Goal: Task Accomplishment & Management: Manage account settings

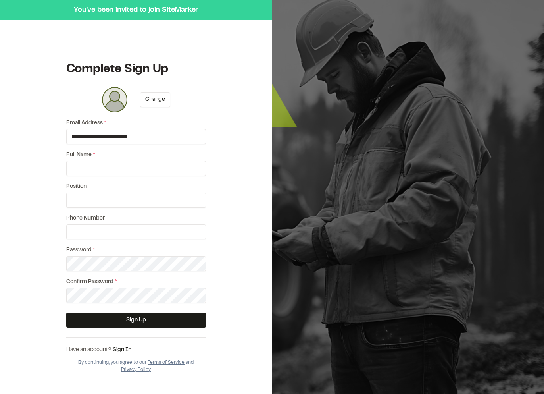
click at [141, 176] on div "**********" at bounding box center [136, 195] width 140 height 216
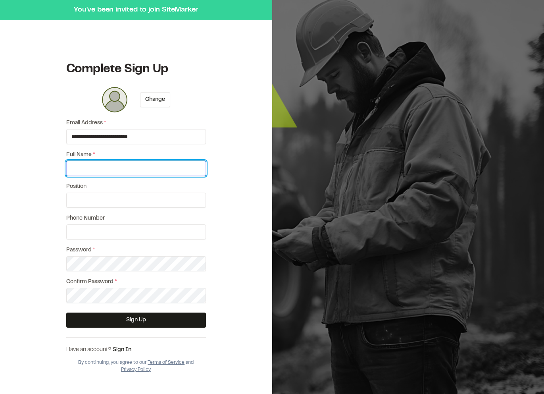
click at [127, 169] on input "Full Name *" at bounding box center [136, 168] width 140 height 15
type input "*****"
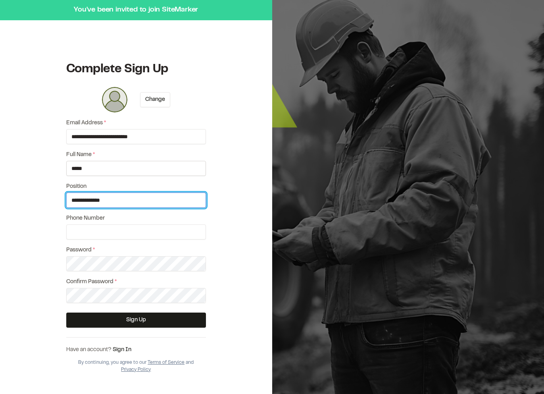
type input "**********"
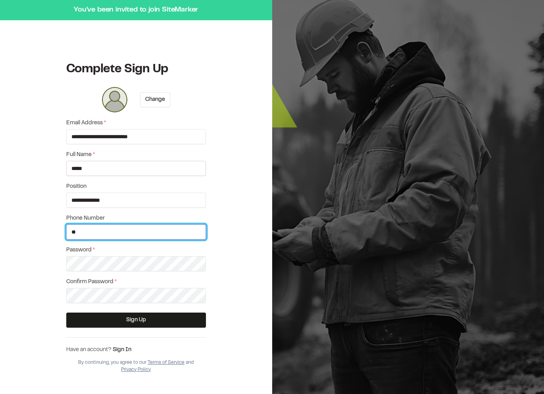
type input "*"
type input "**********"
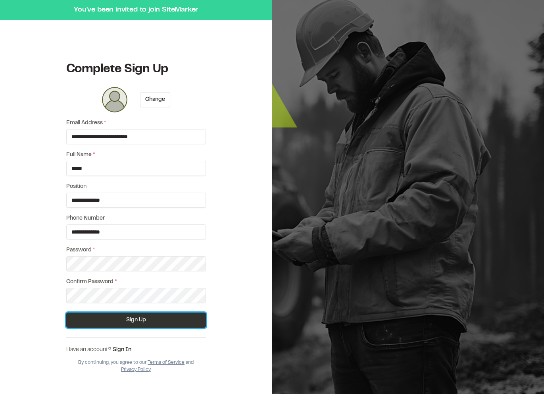
click at [126, 317] on button "Sign Up" at bounding box center [136, 319] width 140 height 15
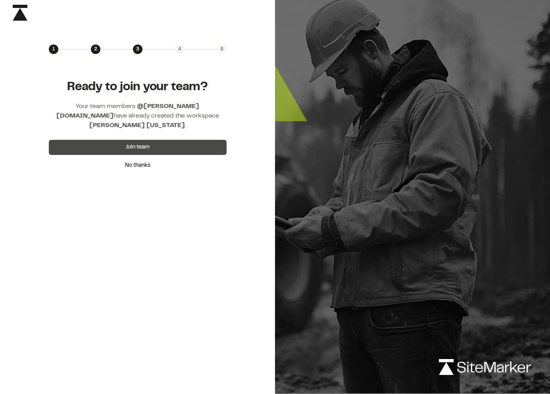
click at [111, 140] on button "Join team" at bounding box center [138, 147] width 178 height 15
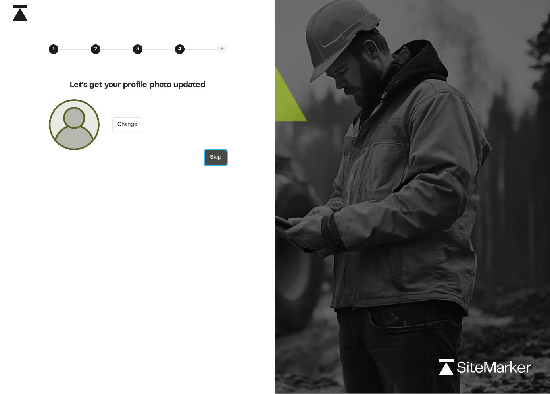
click at [219, 163] on button "Skip" at bounding box center [216, 157] width 22 height 15
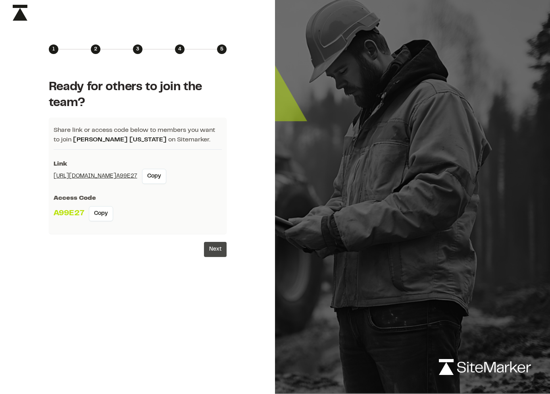
click at [207, 244] on button "Next" at bounding box center [215, 249] width 23 height 15
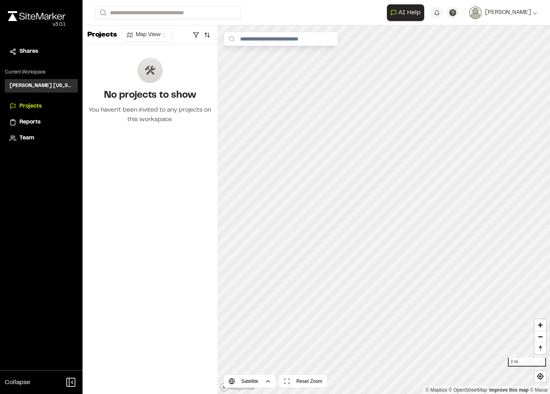
click at [24, 71] on p "Current Workspace" at bounding box center [41, 72] width 73 height 7
click at [17, 108] on div "Projects" at bounding box center [41, 106] width 63 height 9
click at [24, 109] on span "Projects" at bounding box center [30, 106] width 22 height 9
click at [23, 139] on span "Team" at bounding box center [26, 138] width 15 height 9
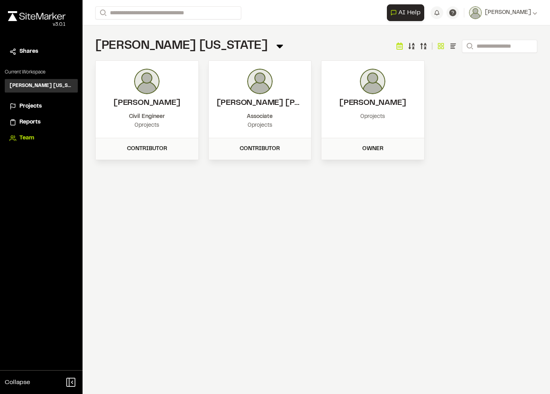
click at [274, 44] on icon at bounding box center [279, 45] width 11 height 11
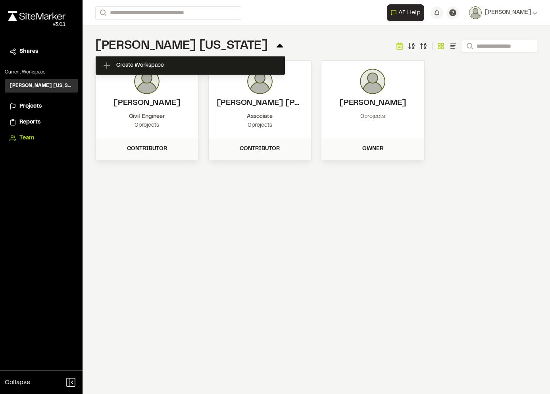
click at [274, 44] on icon at bounding box center [279, 45] width 11 height 11
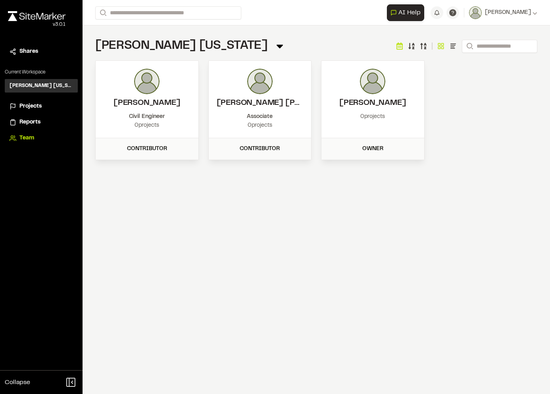
click at [268, 38] on div "Kimley Horn Texas Team Menu Search Jared Civil Engineer 0 projects Contributor …" at bounding box center [316, 98] width 467 height 147
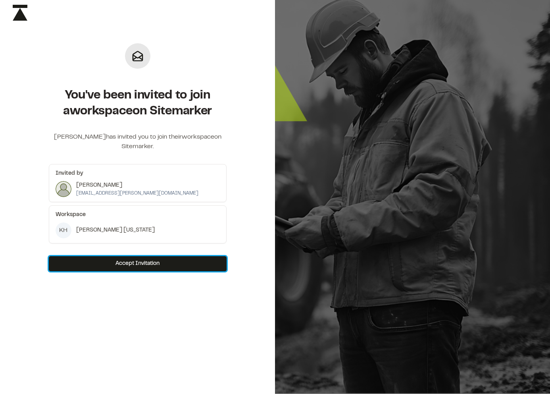
click at [125, 263] on button "Accept Invitation" at bounding box center [138, 263] width 178 height 15
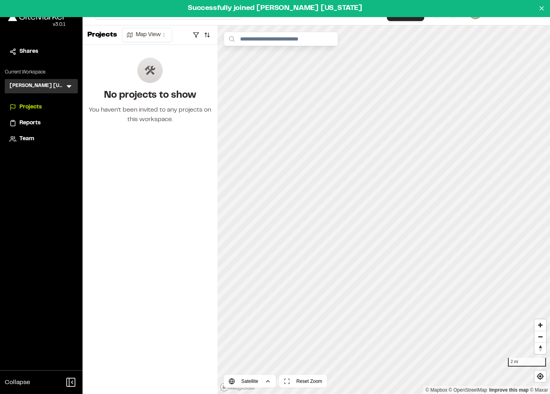
click at [71, 82] on div "Kimley Horn Pennsylvania KH Menu" at bounding box center [41, 86] width 73 height 14
click at [69, 84] on icon at bounding box center [69, 86] width 8 height 8
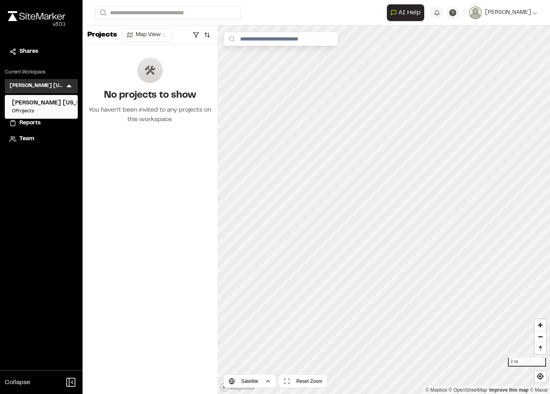
click at [52, 100] on span "[PERSON_NAME] [US_STATE]" at bounding box center [41, 103] width 59 height 9
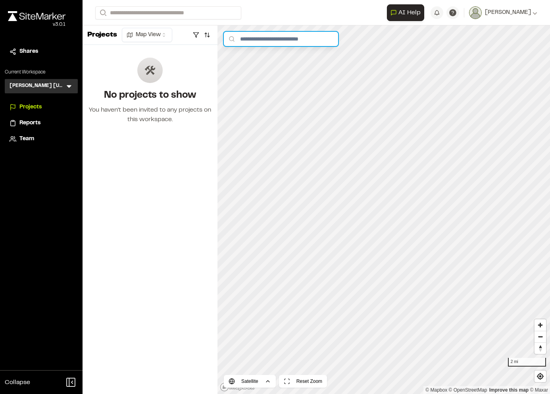
click at [268, 39] on input "text" at bounding box center [281, 39] width 114 height 14
click at [70, 85] on icon at bounding box center [69, 86] width 8 height 8
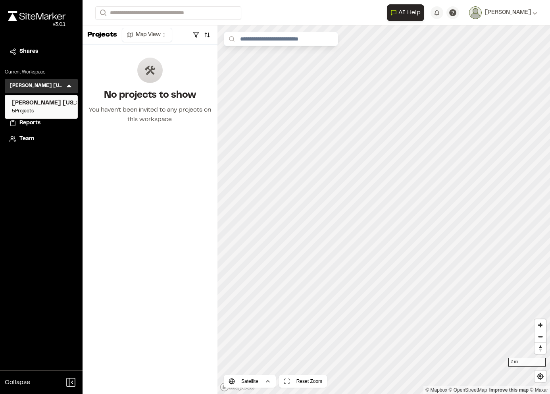
click at [61, 103] on span "[PERSON_NAME] [US_STATE]" at bounding box center [41, 103] width 59 height 9
click at [38, 107] on span "Projects" at bounding box center [30, 107] width 22 height 9
click at [145, 35] on html "**********" at bounding box center [275, 197] width 550 height 394
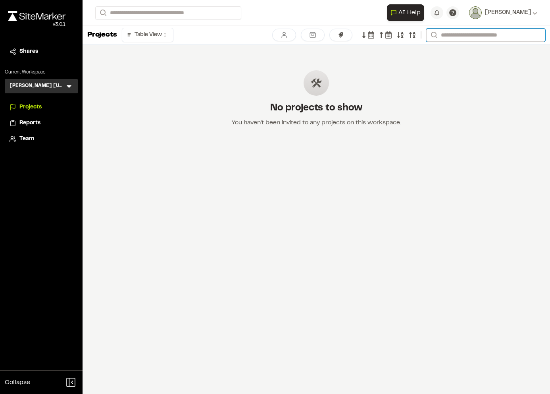
click at [502, 36] on input "Search" at bounding box center [485, 35] width 119 height 13
paste input "******"
type input "******"
click at [28, 70] on p "Current Workspace" at bounding box center [41, 72] width 73 height 7
click at [28, 56] on span "Shares" at bounding box center [28, 51] width 19 height 9
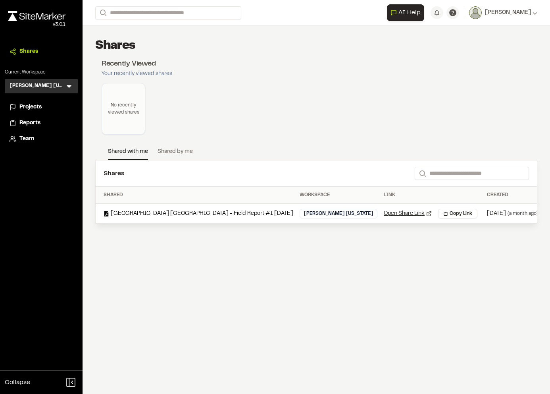
click at [181, 217] on div "[GEOGRAPHIC_DATA] [GEOGRAPHIC_DATA] - Field Report #1 [DATE]" at bounding box center [199, 213] width 190 height 9
click at [135, 217] on td "[GEOGRAPHIC_DATA] [GEOGRAPHIC_DATA] - Field Report #1 [DATE]" at bounding box center [196, 214] width 201 height 20
click at [384, 213] on link "Open Share Link" at bounding box center [408, 213] width 48 height 9
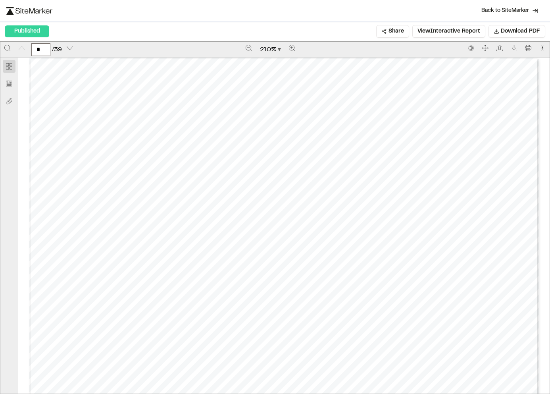
click at [265, 77] on div "Prepared by Bill Moldovan - 1 - Created with SiteMarker" at bounding box center [284, 388] width 510 height 660
click at [526, 15] on link "Back to SiteMarker" at bounding box center [509, 10] width 67 height 15
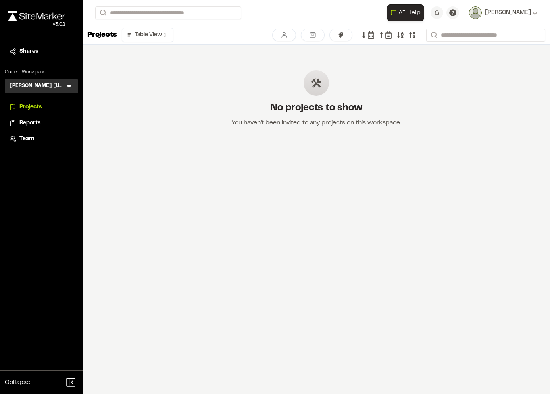
click at [31, 139] on span "Team" at bounding box center [26, 139] width 15 height 9
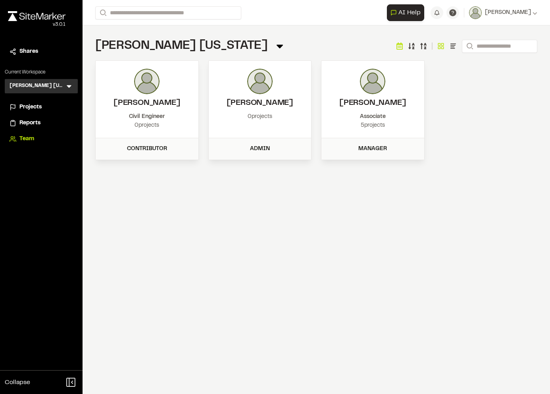
click at [375, 97] on header "[PERSON_NAME]" at bounding box center [372, 89] width 87 height 40
click at [375, 129] on div "5 projects" at bounding box center [372, 125] width 87 height 9
click at [369, 146] on div "Manager" at bounding box center [372, 148] width 93 height 9
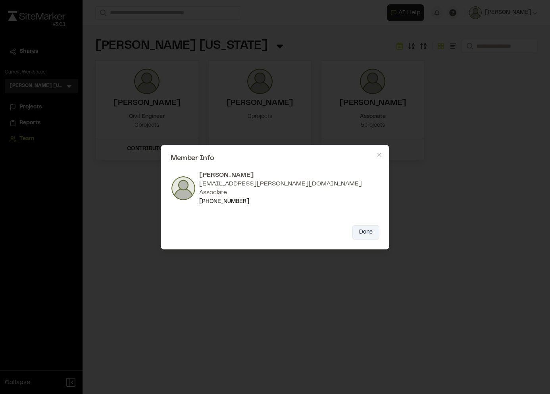
click at [362, 230] on button "Done" at bounding box center [365, 232] width 27 height 14
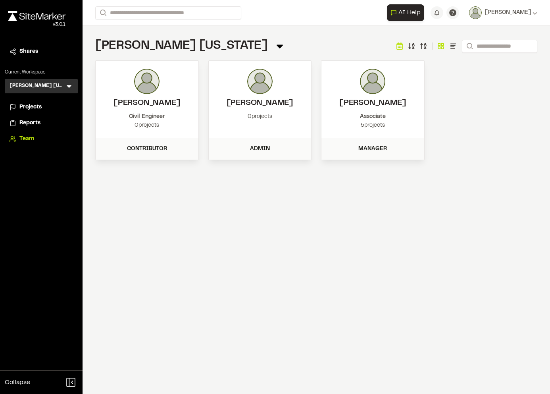
click at [101, 210] on div "**********" at bounding box center [316, 197] width 467 height 394
click at [160, 16] on input "Search" at bounding box center [168, 12] width 146 height 13
click at [526, 8] on span "[PERSON_NAME]" at bounding box center [508, 12] width 46 height 9
click at [487, 40] on link "Settings" at bounding box center [502, 43] width 69 height 12
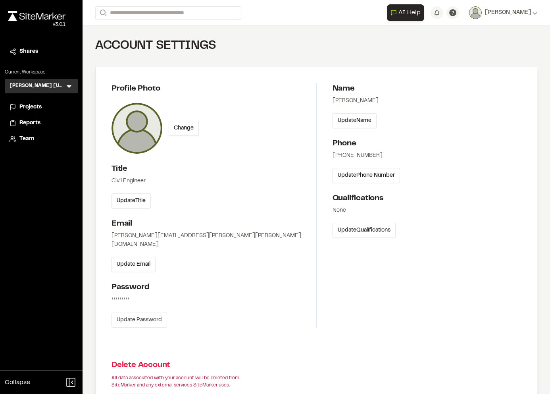
click at [118, 312] on button "Update Password" at bounding box center [140, 319] width 56 height 15
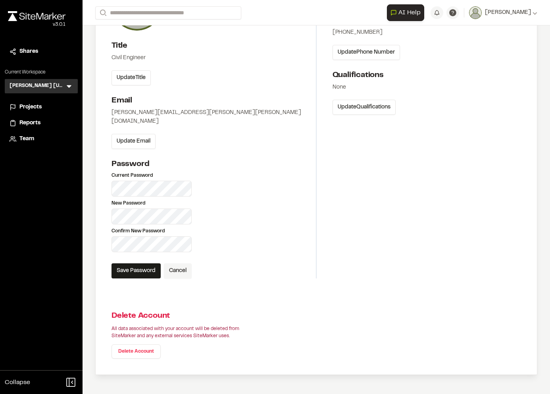
scroll to position [123, 0]
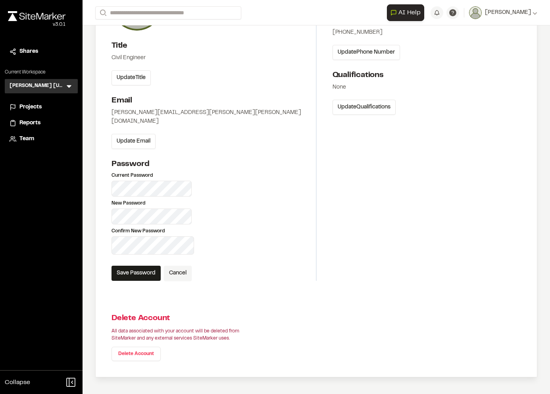
click at [258, 186] on section "Password Current Password New Password Confirm New Password Save Password Cancel" at bounding box center [214, 219] width 204 height 122
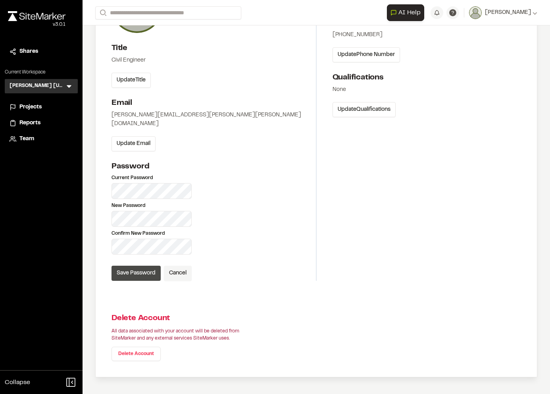
click at [135, 265] on button "Save Password" at bounding box center [136, 272] width 49 height 15
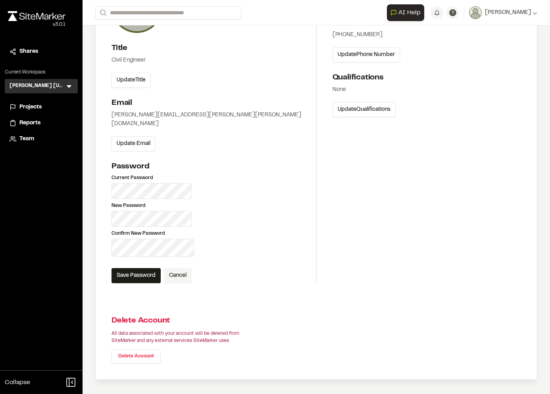
click at [270, 202] on p "New Password" at bounding box center [214, 205] width 204 height 7
click at [294, 146] on div "Profile Photo Change Title Civil Engineer Update Title Email jared.litvin@kimle…" at bounding box center [214, 122] width 205 height 321
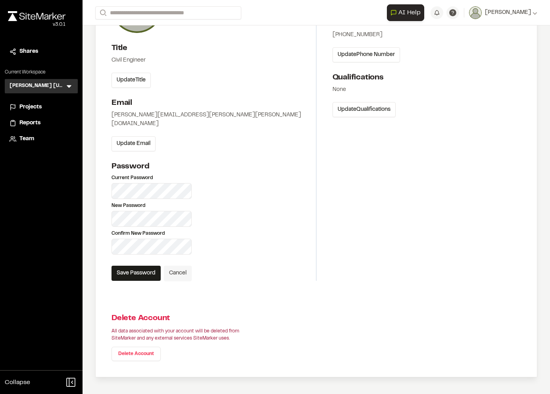
click at [185, 267] on button "Cancel" at bounding box center [178, 272] width 28 height 15
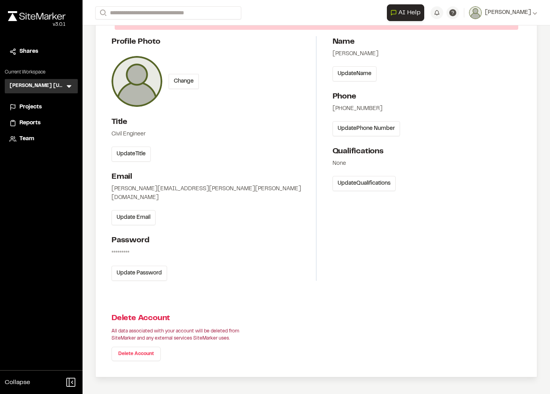
scroll to position [0, 0]
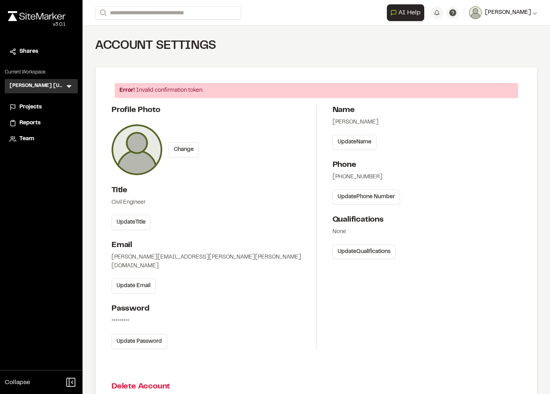
click at [519, 15] on span "[PERSON_NAME]" at bounding box center [508, 12] width 46 height 9
click at [489, 67] on link "Sign Out" at bounding box center [502, 66] width 69 height 12
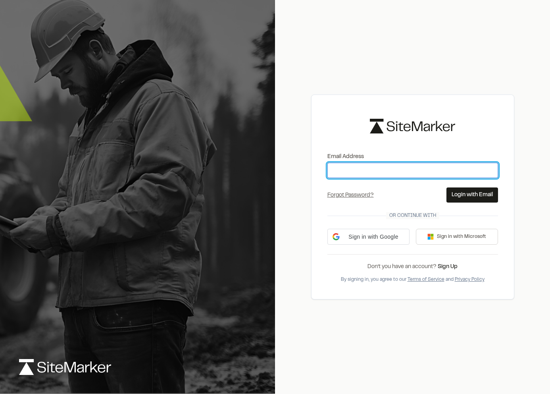
click at [379, 166] on input "Email Address" at bounding box center [412, 170] width 171 height 15
type input "**********"
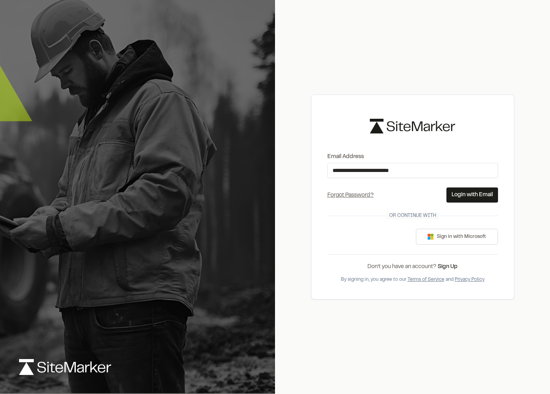
click at [461, 196] on button "Login with Email" at bounding box center [472, 194] width 52 height 15
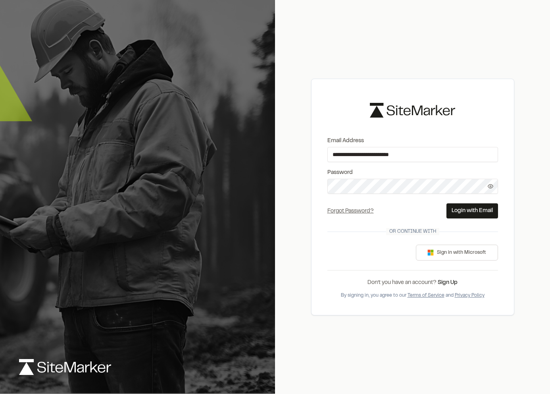
click at [489, 186] on icon at bounding box center [491, 186] width 6 height 6
click at [453, 213] on button "Login with Email" at bounding box center [472, 210] width 52 height 15
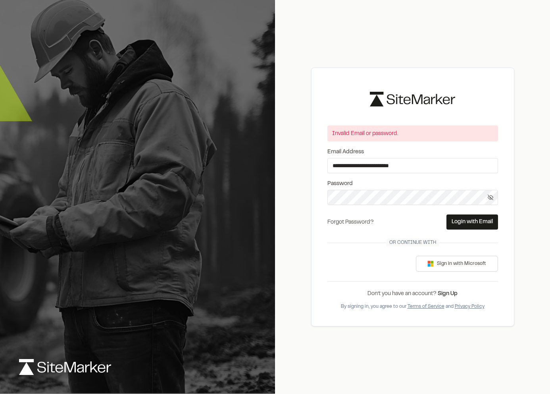
click at [370, 221] on link "Forgot Password?" at bounding box center [350, 222] width 46 height 5
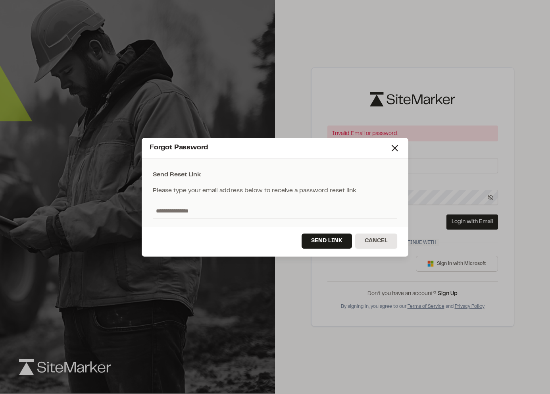
click at [202, 214] on input "text" at bounding box center [275, 210] width 244 height 15
type input "**********"
click at [308, 233] on button "Send Link" at bounding box center [327, 240] width 50 height 15
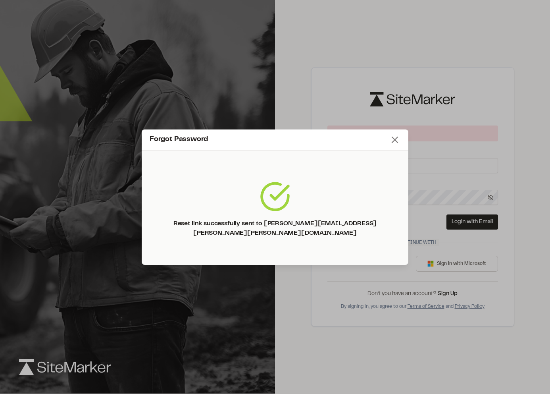
click at [392, 142] on line at bounding box center [395, 140] width 6 height 6
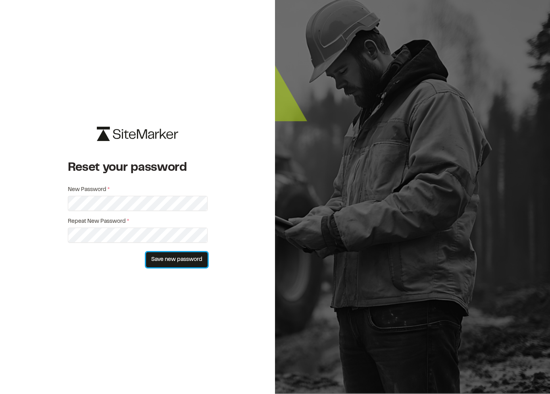
click at [193, 260] on button "Save new password" at bounding box center [177, 259] width 62 height 15
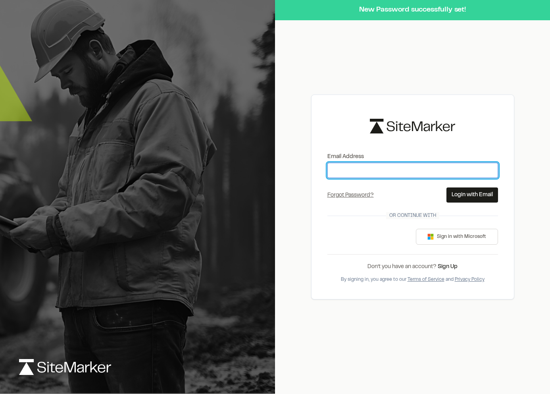
click at [408, 172] on input "Email Address" at bounding box center [412, 170] width 171 height 15
type input "**********"
click at [450, 191] on button "Login with Email" at bounding box center [472, 194] width 52 height 15
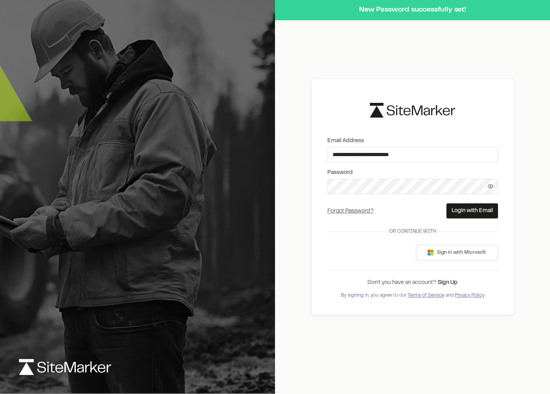
click at [458, 206] on button "Login with Email" at bounding box center [472, 210] width 52 height 15
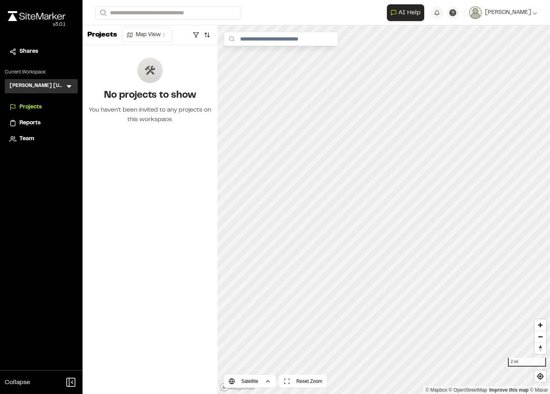
drag, startPoint x: 145, startPoint y: 176, endPoint x: 140, endPoint y: 174, distance: 6.0
click at [145, 176] on div "Projects Map View No projects to show You haven't been invited to any projects …" at bounding box center [150, 209] width 135 height 368
click at [156, 70] on div at bounding box center [149, 70] width 25 height 25
click at [67, 87] on icon at bounding box center [69, 86] width 8 height 8
click at [40, 88] on h3 "[PERSON_NAME] [US_STATE]" at bounding box center [38, 86] width 56 height 8
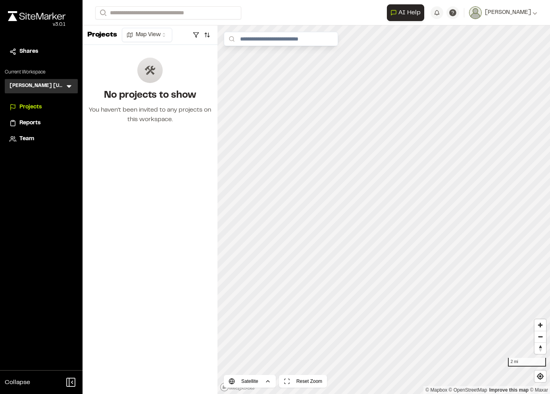
click at [31, 71] on p "Current Workspace" at bounding box center [41, 72] width 73 height 7
click at [136, 64] on div "No projects to show You haven't been invited to any projects on this workspace." at bounding box center [150, 96] width 135 height 102
click at [63, 88] on h3 "[PERSON_NAME] [US_STATE]" at bounding box center [38, 86] width 56 height 8
click at [70, 88] on icon at bounding box center [69, 86] width 8 height 8
click at [52, 160] on div "Close sidebar v 3.0.1 Shares Current Workspace Kimley Horn Pennsylvania KH Menu…" at bounding box center [41, 197] width 83 height 394
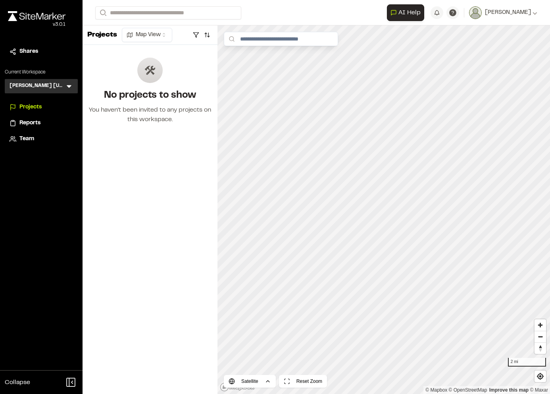
click at [28, 138] on span "Team" at bounding box center [26, 139] width 15 height 9
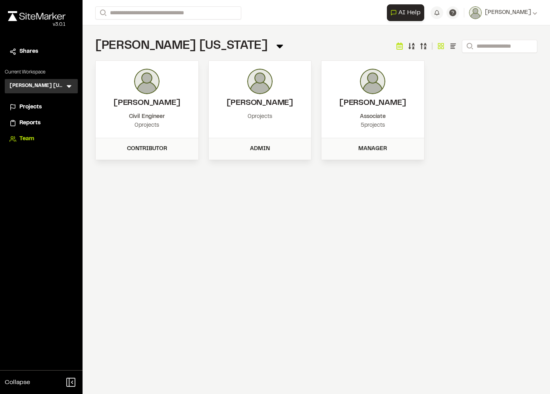
click at [378, 125] on div "5 projects" at bounding box center [372, 125] width 87 height 9
click at [373, 146] on div "Manager" at bounding box center [372, 148] width 93 height 9
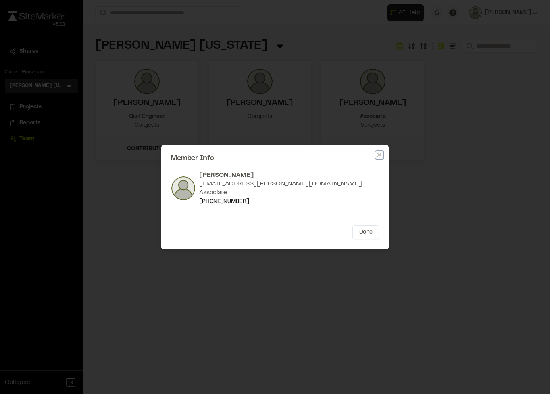
click at [380, 155] on icon "button" at bounding box center [379, 155] width 4 height 4
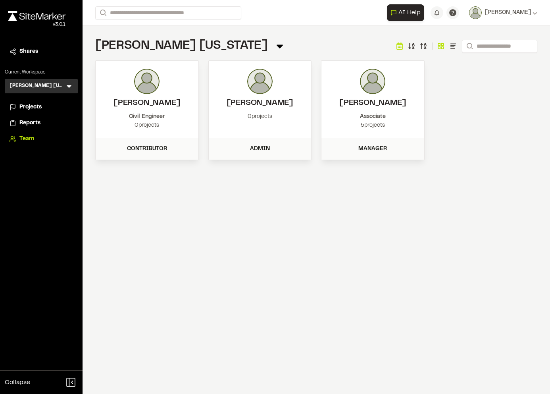
click at [304, 201] on div "**********" at bounding box center [316, 197] width 467 height 394
click at [63, 86] on h3 "[PERSON_NAME] [US_STATE]" at bounding box center [38, 86] width 56 height 8
click at [32, 109] on span "Projects" at bounding box center [30, 107] width 22 height 9
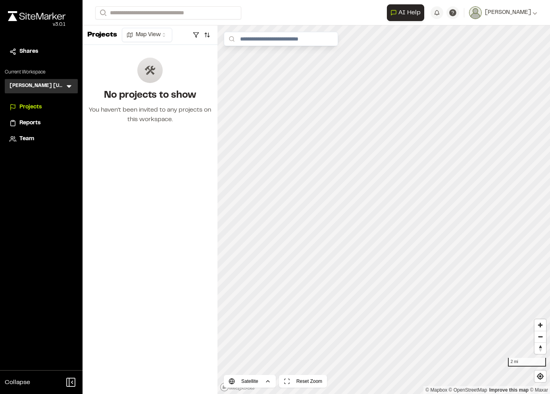
click at [72, 87] on icon at bounding box center [69, 86] width 8 height 8
click at [56, 150] on div "Close sidebar v 3.0.1 Shares Current Workspace Kimley Horn Pennsylvania KH Menu…" at bounding box center [41, 197] width 83 height 394
click at [69, 87] on icon at bounding box center [69, 86] width 5 height 3
click at [43, 106] on span "Kimley Horn Texas" at bounding box center [41, 103] width 59 height 9
click at [52, 213] on div "Close sidebar v 3.0.1 Shares Current Workspace Kimley Horn Texas KH Menu Projec…" at bounding box center [41, 197] width 83 height 394
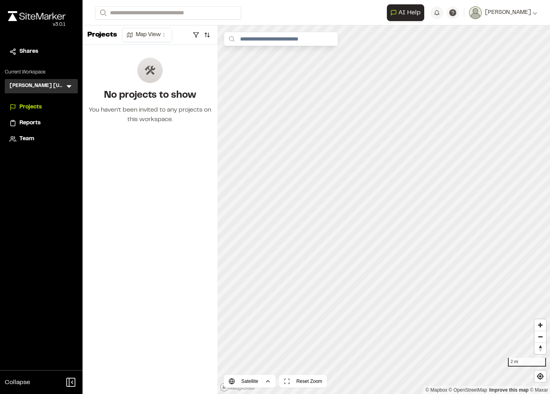
click at [169, 175] on div "Projects Map View No projects to show You haven't been invited to any projects …" at bounding box center [150, 209] width 135 height 368
click at [150, 73] on icon at bounding box center [149, 70] width 11 height 11
click at [150, 132] on div "No projects to show You haven't been invited to any projects on this workspace." at bounding box center [150, 96] width 135 height 102
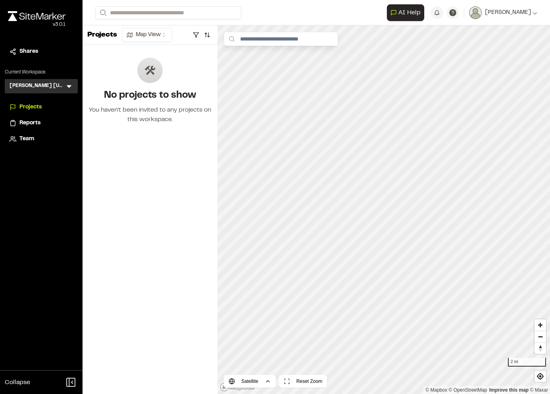
click at [65, 88] on icon at bounding box center [69, 86] width 8 height 8
click at [59, 100] on span "[PERSON_NAME] [US_STATE]" at bounding box center [41, 103] width 59 height 9
click at [24, 122] on span "Reports" at bounding box center [29, 123] width 21 height 9
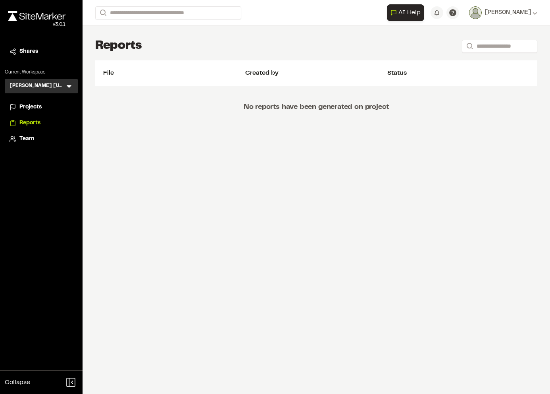
click at [19, 140] on span "Team" at bounding box center [26, 139] width 15 height 9
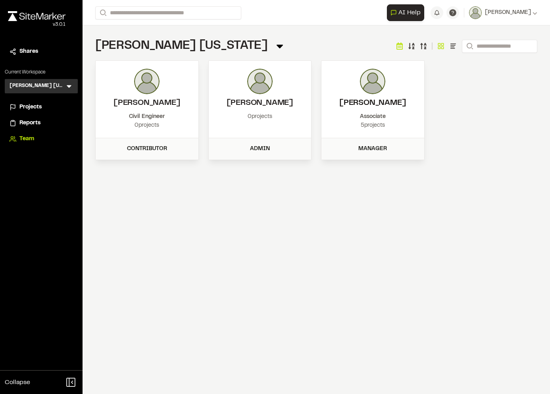
click at [379, 101] on h2 "[PERSON_NAME]" at bounding box center [372, 103] width 87 height 12
click at [41, 103] on span "Projects" at bounding box center [30, 107] width 22 height 9
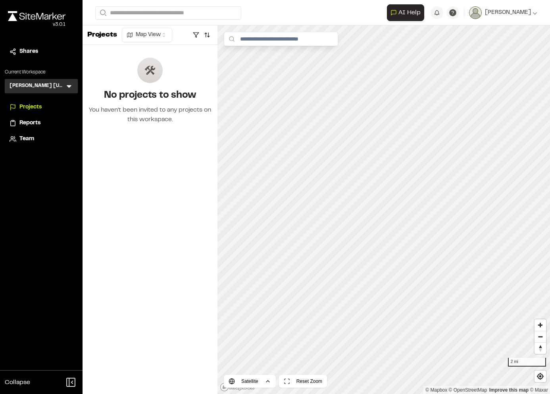
click at [21, 48] on span "Shares" at bounding box center [28, 51] width 19 height 9
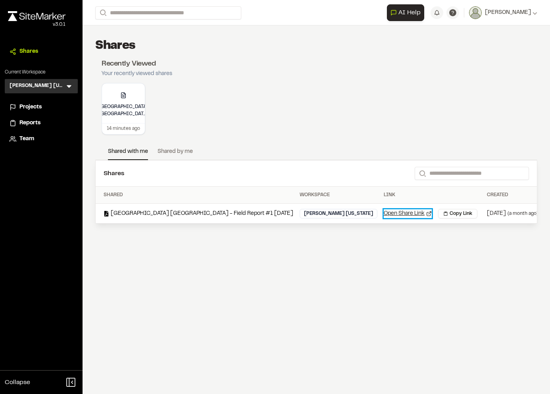
click at [384, 210] on link "Open Share Link" at bounding box center [408, 213] width 48 height 9
click at [35, 104] on span "Projects" at bounding box center [30, 107] width 22 height 9
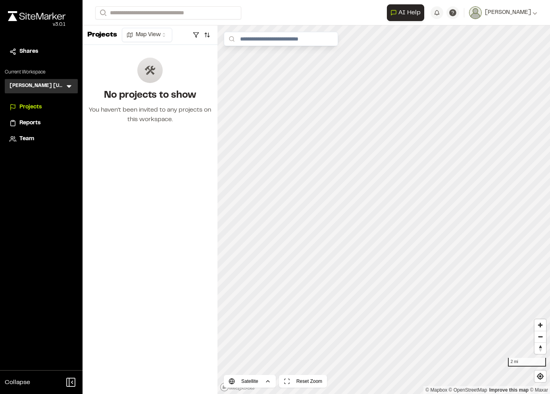
click at [33, 136] on span "Team" at bounding box center [26, 139] width 15 height 9
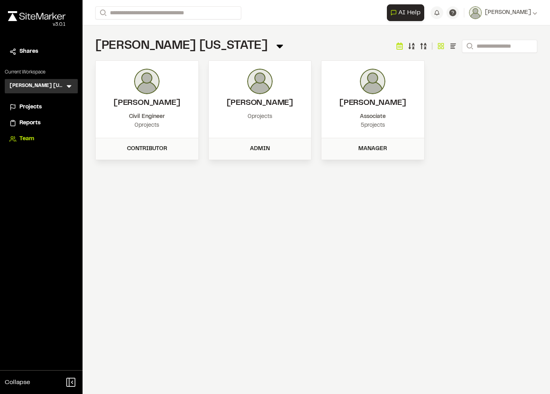
click at [375, 133] on div "Bill Moldovan Associate 5 projects" at bounding box center [372, 99] width 103 height 77
click at [373, 138] on div "Manager" at bounding box center [372, 148] width 103 height 21
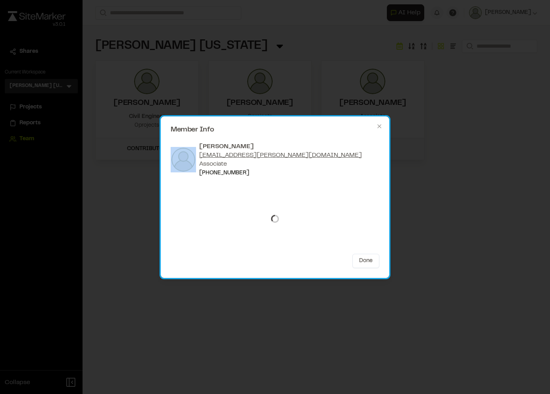
click at [373, 138] on div "Member Info Bill Moldovan bill.moldovan@kimley-horn.com Associate (412) 805-087…" at bounding box center [275, 197] width 550 height 394
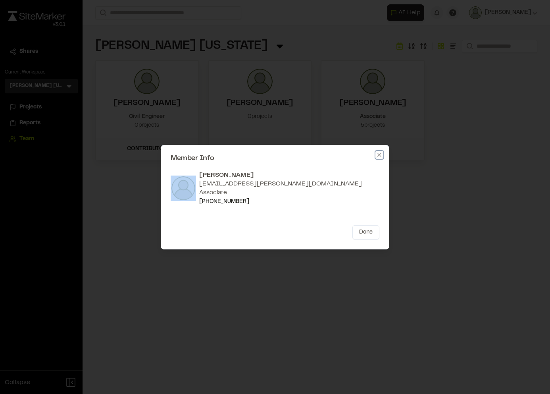
click at [380, 157] on icon "button" at bounding box center [379, 155] width 6 height 6
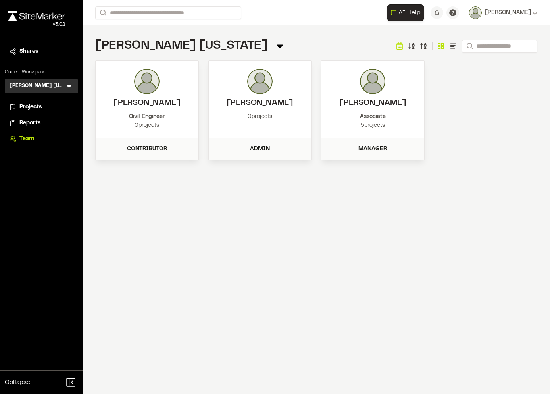
click at [24, 50] on span "Shares" at bounding box center [28, 51] width 19 height 9
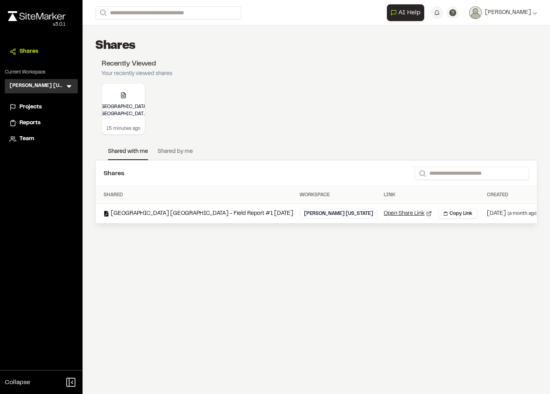
click at [312, 209] on div "[PERSON_NAME] [US_STATE]" at bounding box center [339, 214] width 78 height 10
click at [525, 12] on span "[PERSON_NAME]" at bounding box center [508, 12] width 46 height 9
click at [213, 75] on div "Recently Viewed Your recently viewed shares" at bounding box center [316, 68] width 442 height 29
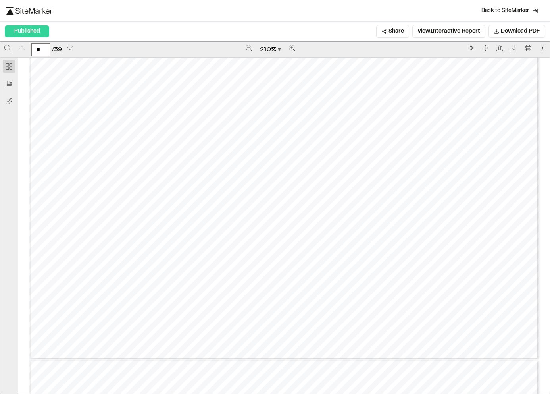
scroll to position [516, 0]
type input "*"
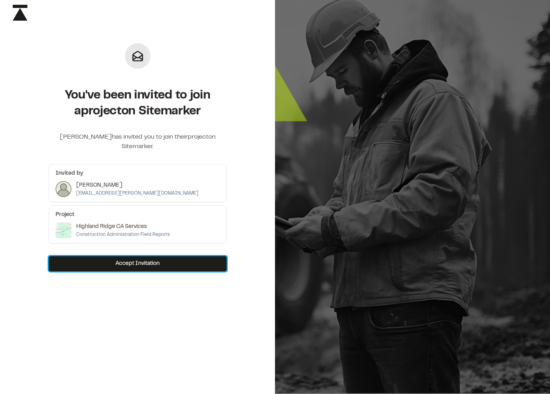
click at [144, 260] on button "Accept Invitation" at bounding box center [138, 263] width 178 height 15
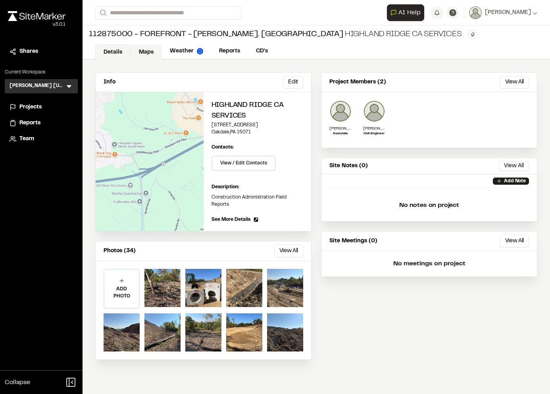
click at [139, 49] on link "Maps" at bounding box center [146, 51] width 31 height 15
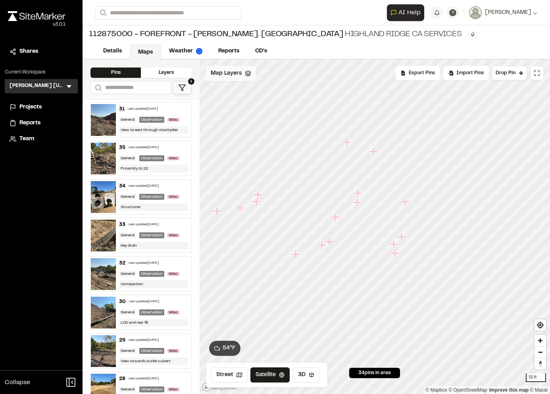
click at [236, 74] on span "Map Layers" at bounding box center [226, 73] width 31 height 9
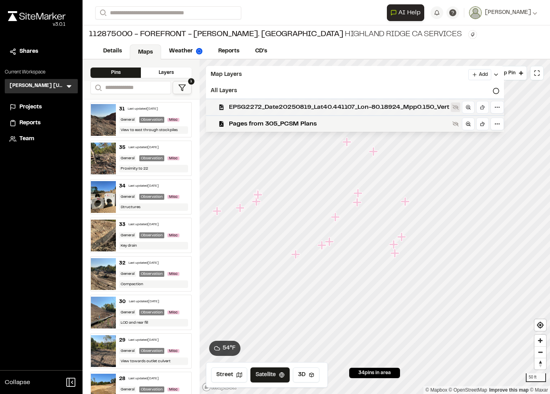
click at [459, 105] on icon at bounding box center [455, 107] width 6 height 6
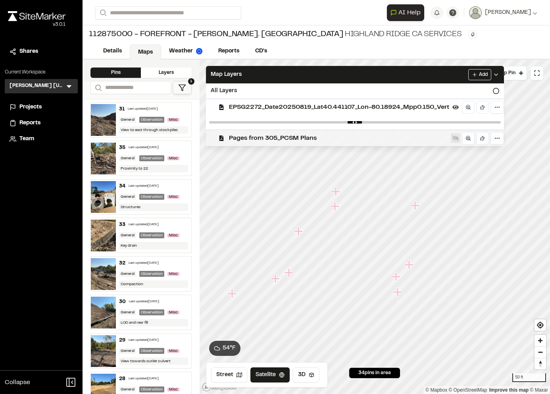
click at [456, 138] on icon at bounding box center [455, 138] width 6 height 6
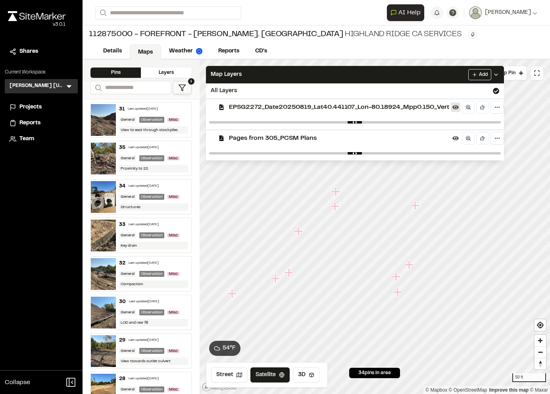
click at [458, 108] on icon at bounding box center [455, 107] width 6 height 6
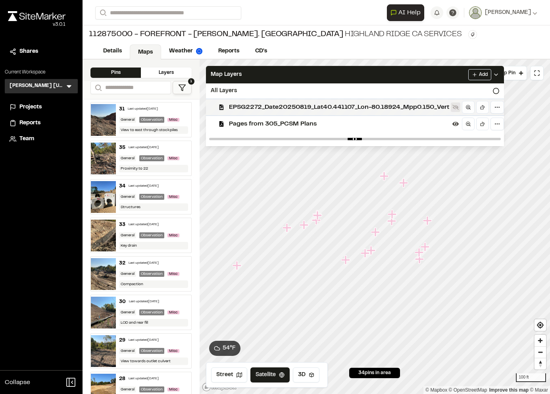
click at [454, 106] on button at bounding box center [456, 107] width 10 height 10
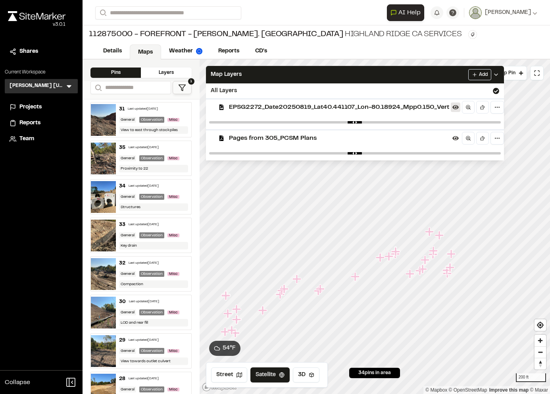
click at [458, 110] on button at bounding box center [456, 107] width 10 height 10
